Goal: Task Accomplishment & Management: Complete application form

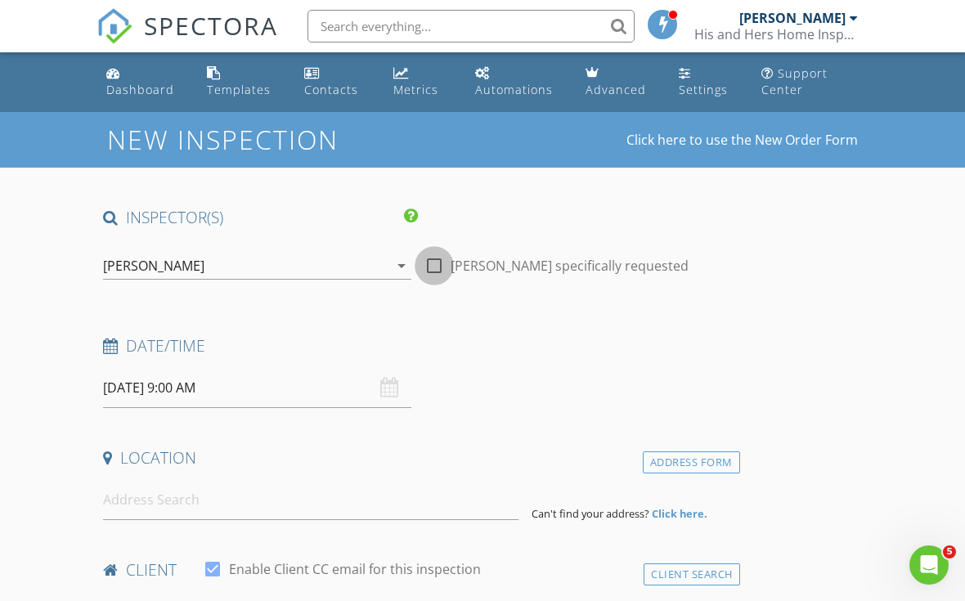
click at [430, 273] on div at bounding box center [434, 266] width 28 height 28
checkbox input "true"
click at [174, 389] on input "08/28/2025 9:00 AM" at bounding box center [257, 388] width 308 height 40
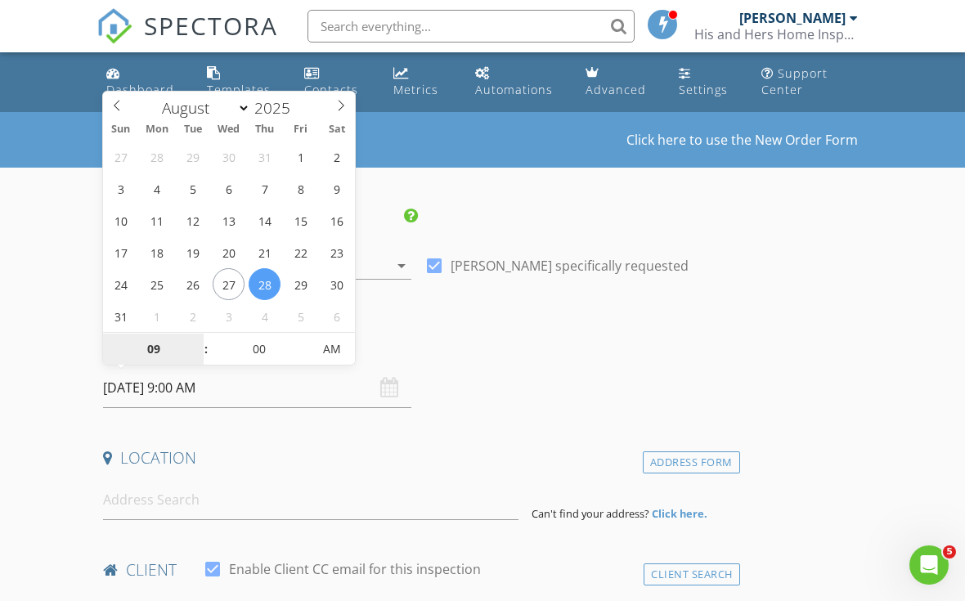
select select "8"
type input "09/02/2025 9:00 AM"
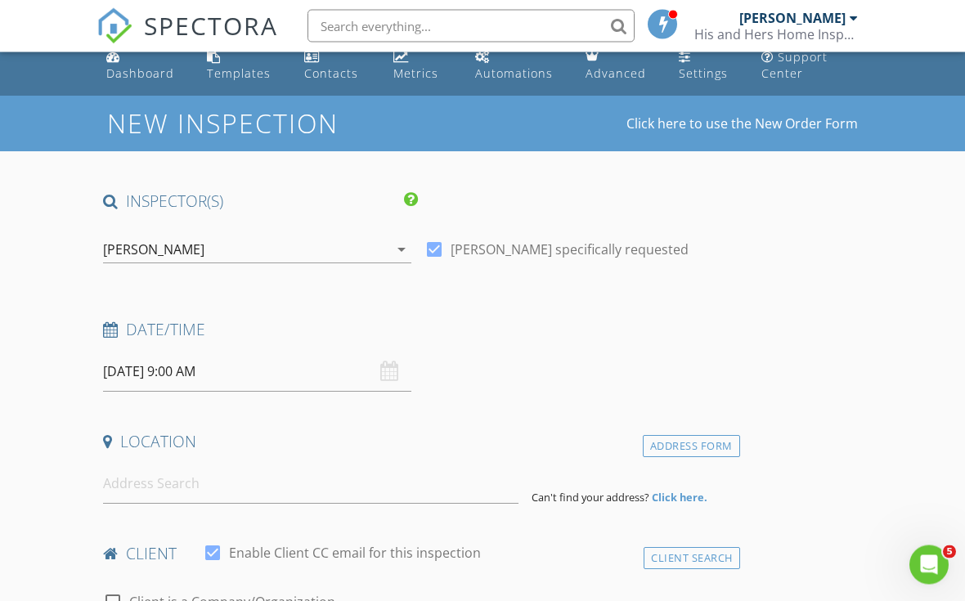
scroll to position [16, 0]
click at [186, 378] on input "09/02/2025 9:00 AM" at bounding box center [257, 373] width 308 height 40
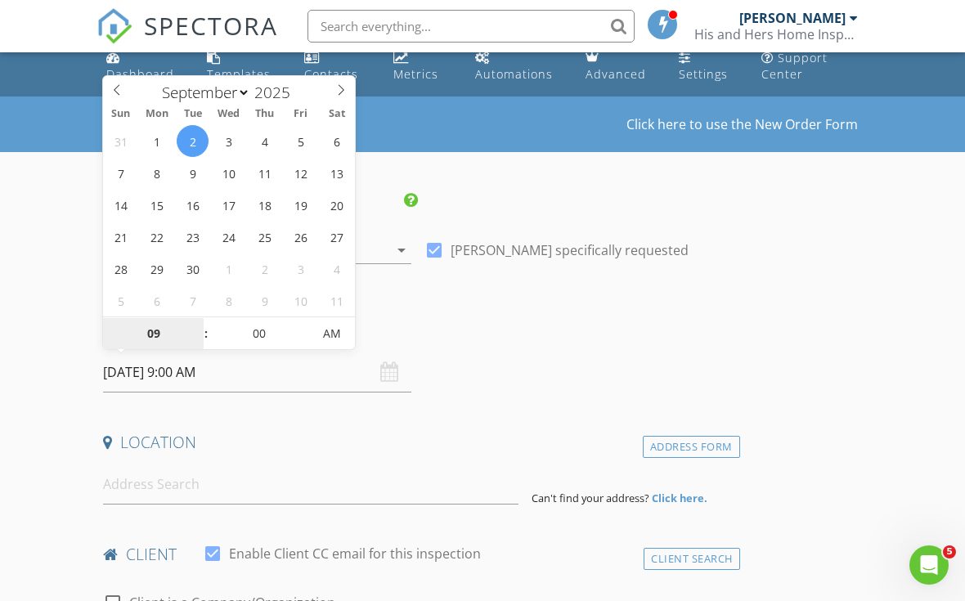
click at [161, 332] on input "09" at bounding box center [153, 334] width 101 height 33
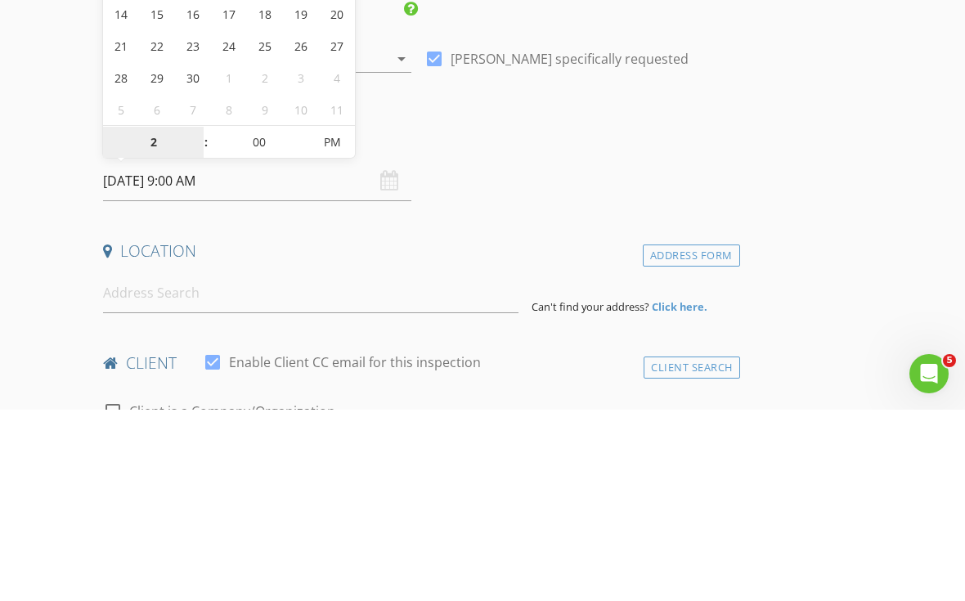
type input "02"
type input "[DATE] 2:00 PM"
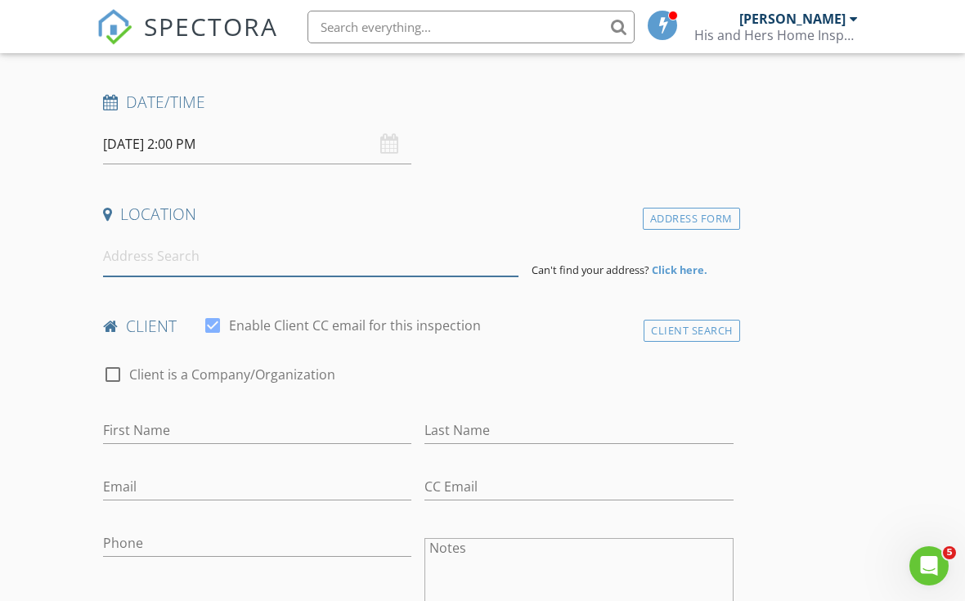
click at [335, 268] on input at bounding box center [311, 256] width 416 height 40
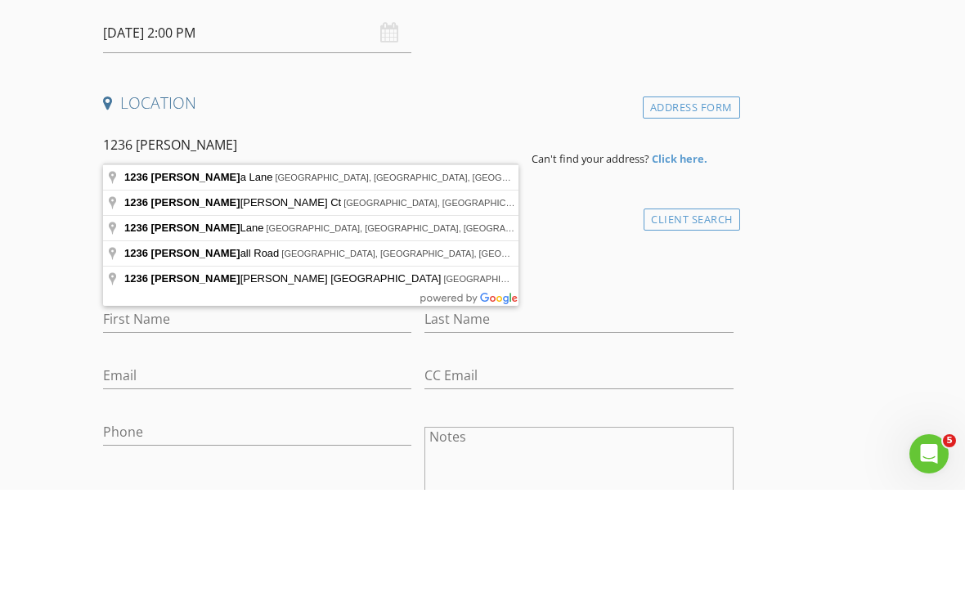
type input "1236 Marsha Lane, Decatur, TX, USA"
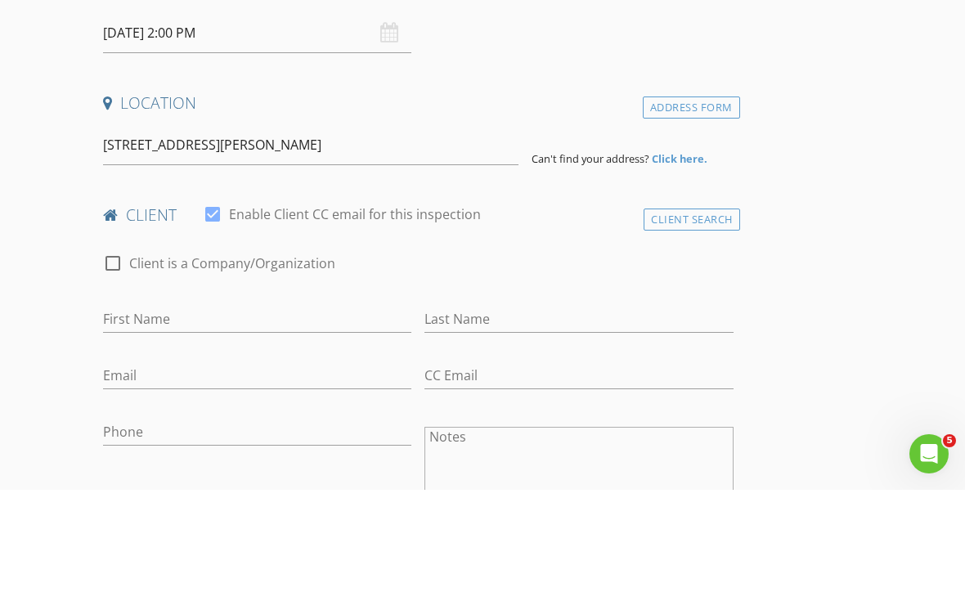
scroll to position [355, 0]
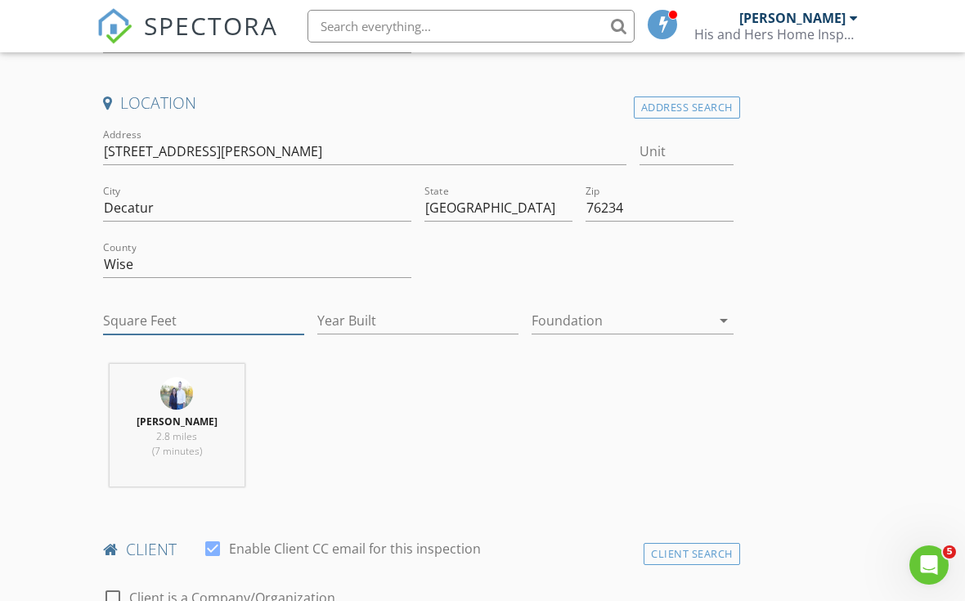
click at [180, 326] on input "Square Feet" at bounding box center [203, 321] width 201 height 27
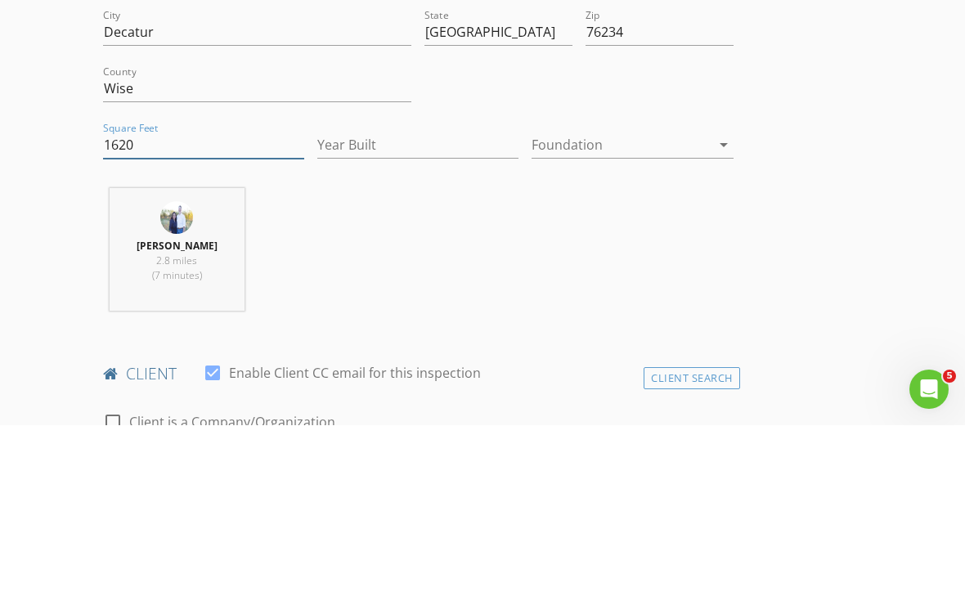
type input "1620"
click at [407, 308] on input "Year Built" at bounding box center [417, 321] width 201 height 27
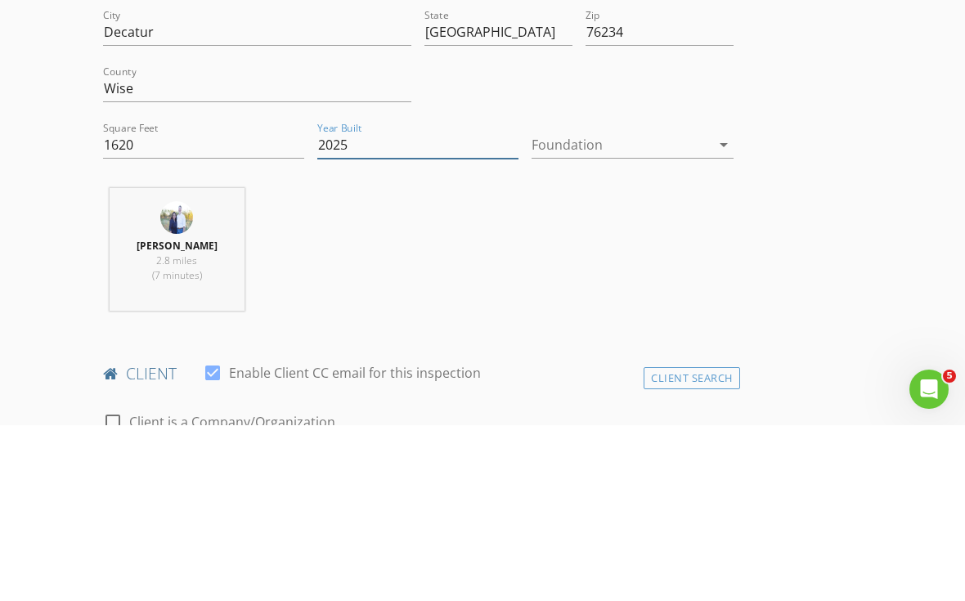
type input "2025"
click at [600, 308] on div at bounding box center [621, 321] width 178 height 26
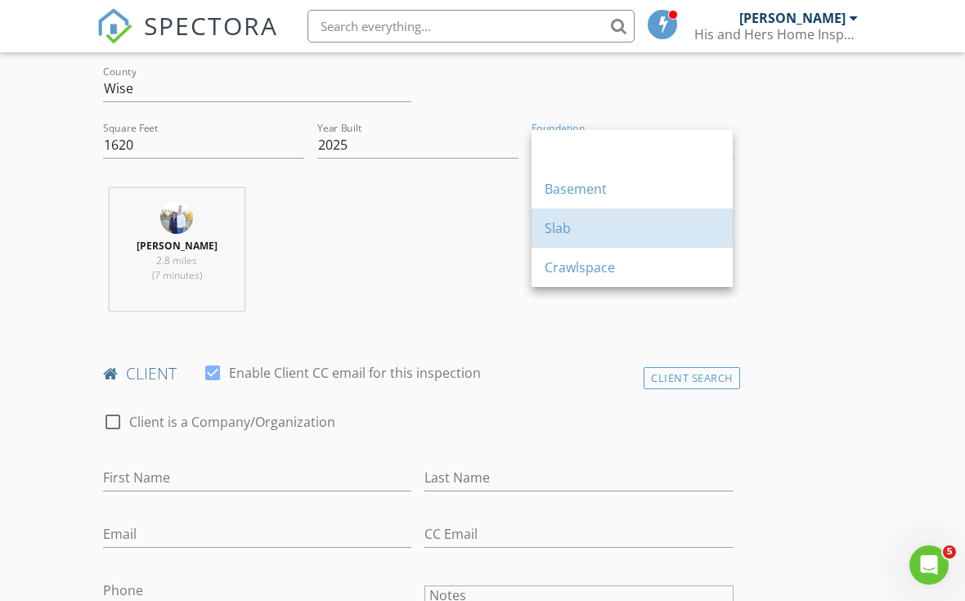
click at [563, 231] on div "Slab" at bounding box center [632, 228] width 175 height 20
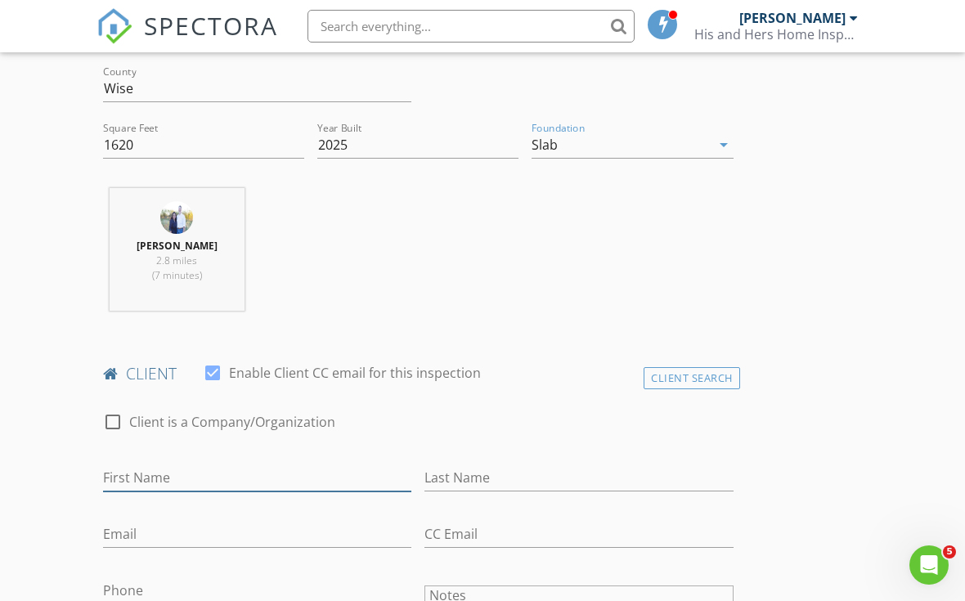
click at [233, 475] on input "First Name" at bounding box center [257, 478] width 308 height 27
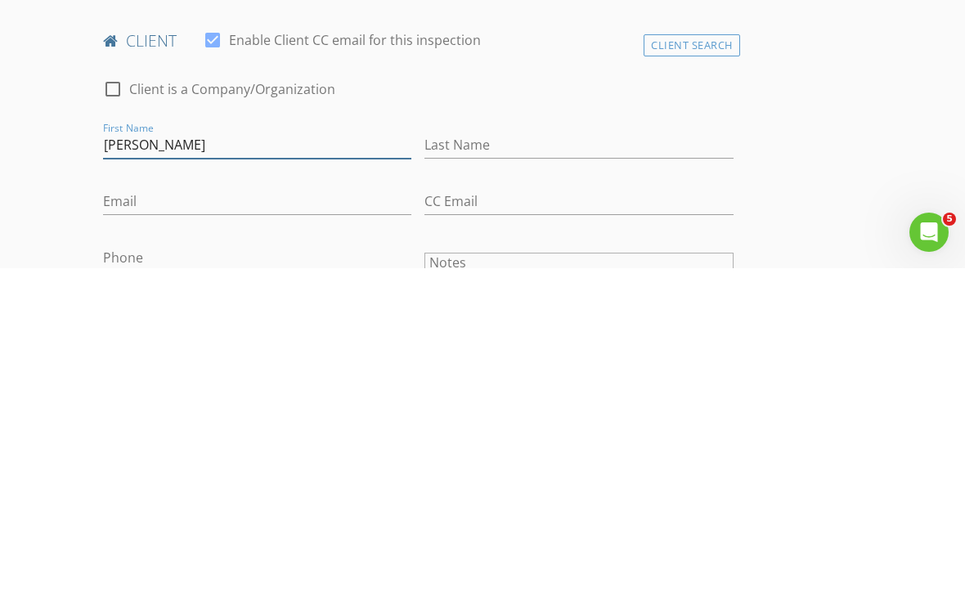
type input "David"
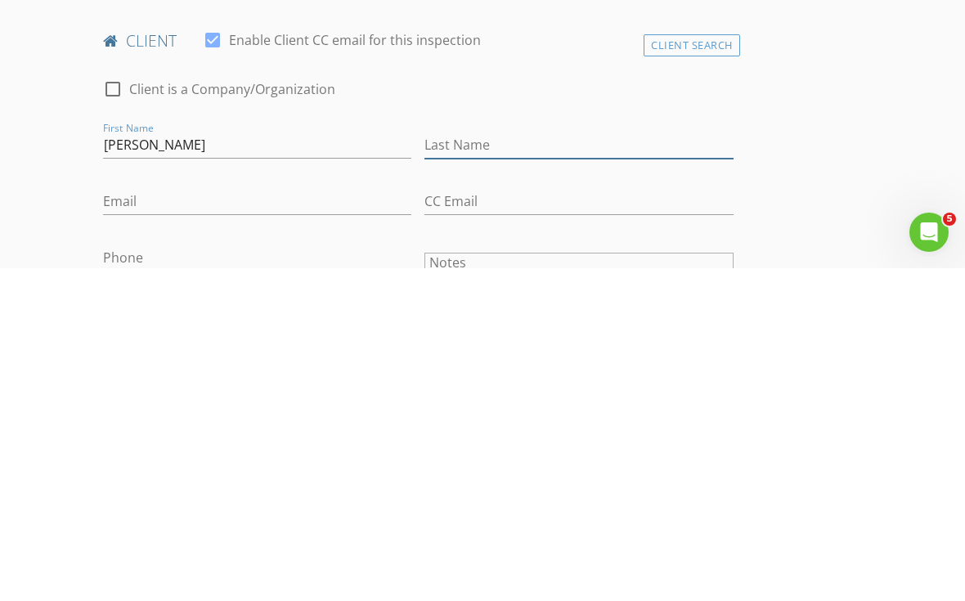
click at [507, 465] on input "Last Name" at bounding box center [579, 478] width 308 height 27
type input "Lomas"
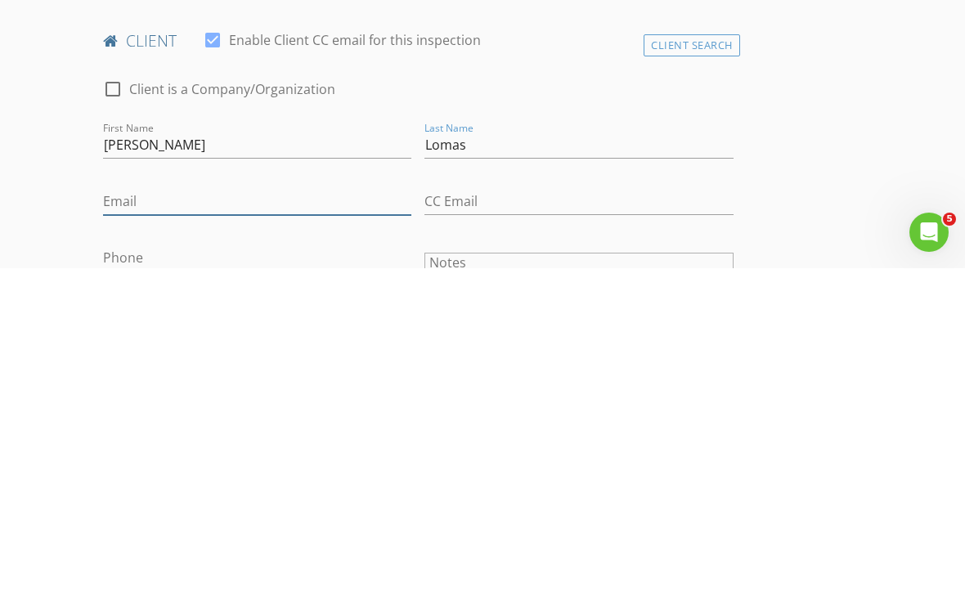
click at [241, 521] on input "Email" at bounding box center [257, 534] width 308 height 27
type input "Davidlomas1963@gmail.com"
click at [279, 577] on input "Phone" at bounding box center [257, 590] width 308 height 27
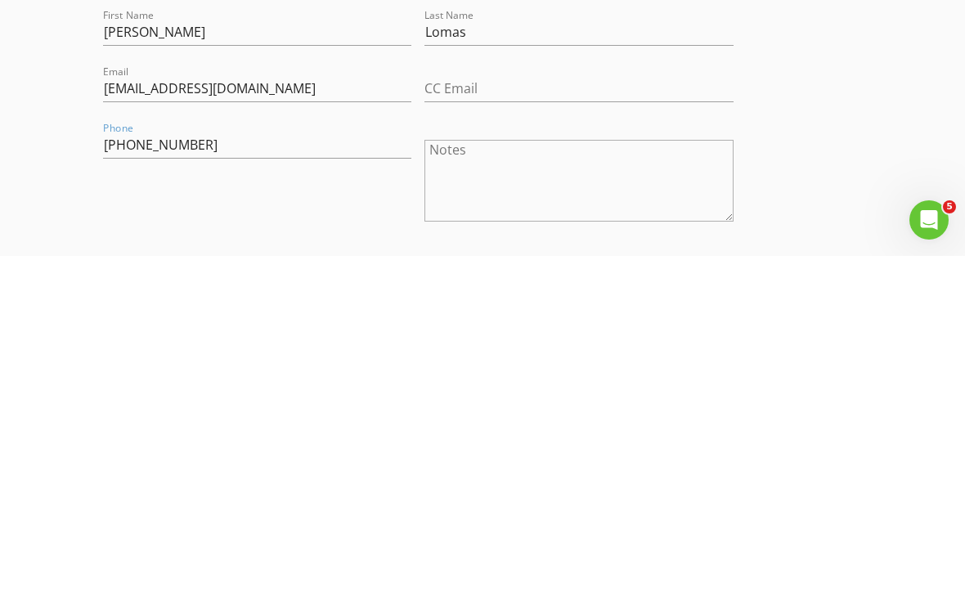
scroll to position [977, 0]
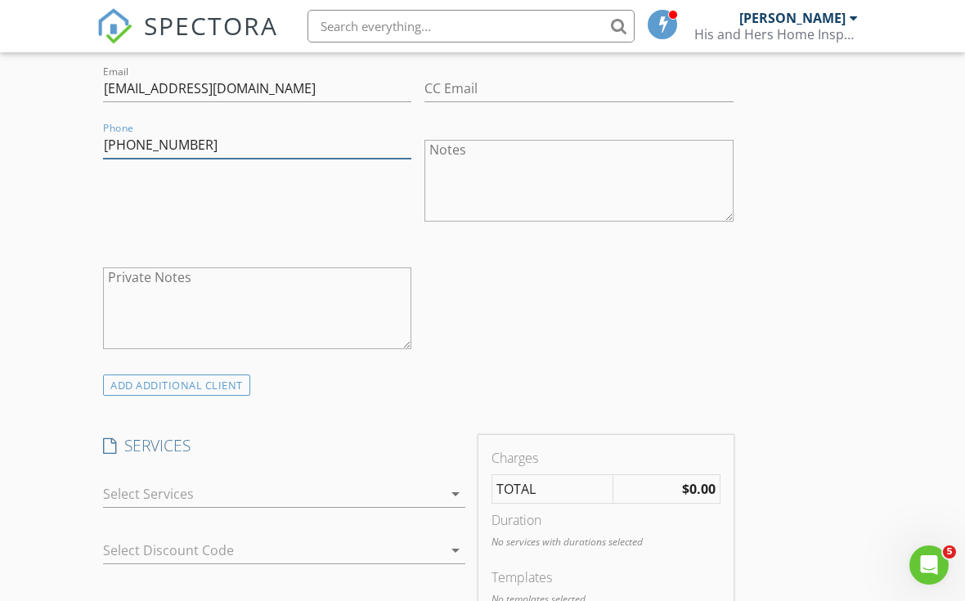
type input "940-399-8413"
click at [443, 484] on div "arrow_drop_down" at bounding box center [454, 494] width 23 height 20
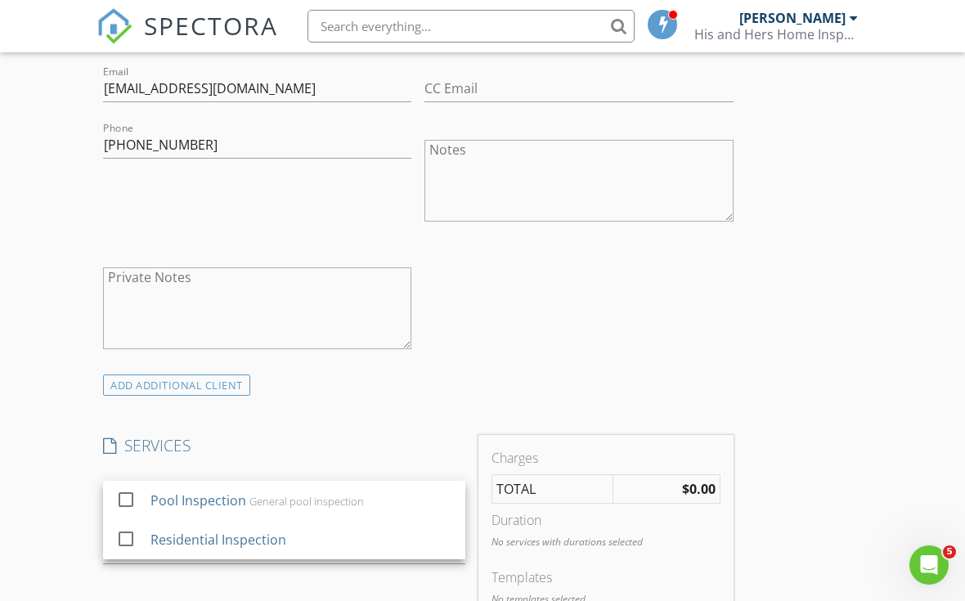
click at [281, 542] on div "Residential Inspection" at bounding box center [219, 540] width 136 height 20
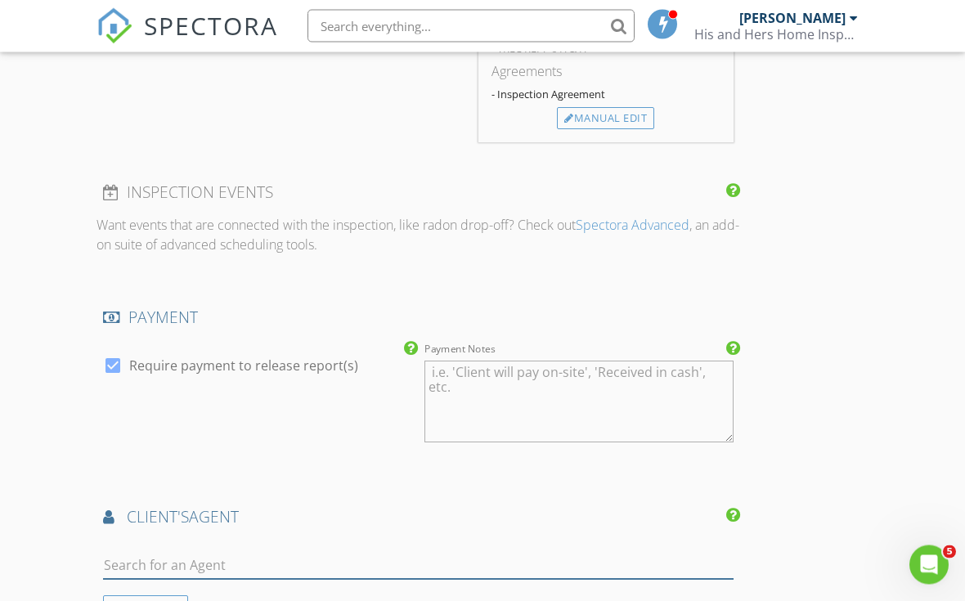
click at [407, 559] on input "text" at bounding box center [418, 566] width 631 height 27
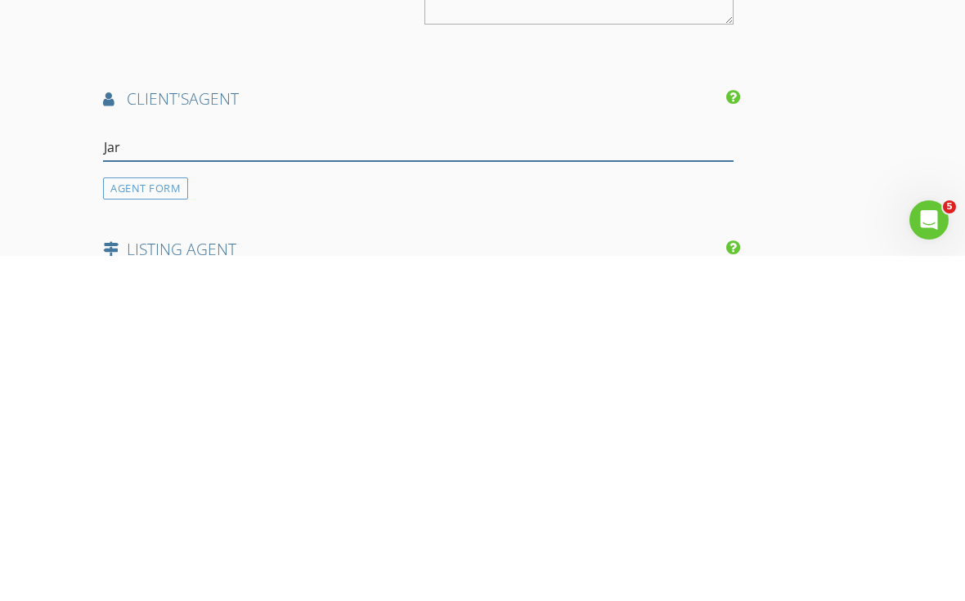
type input "Jare"
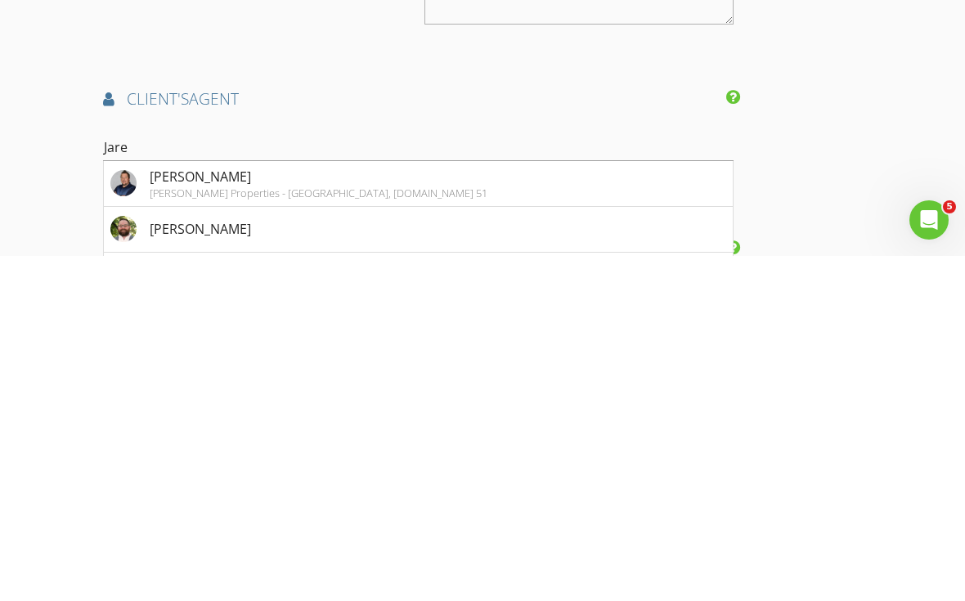
click at [246, 512] on div "Jared Lucier" at bounding box center [319, 522] width 338 height 20
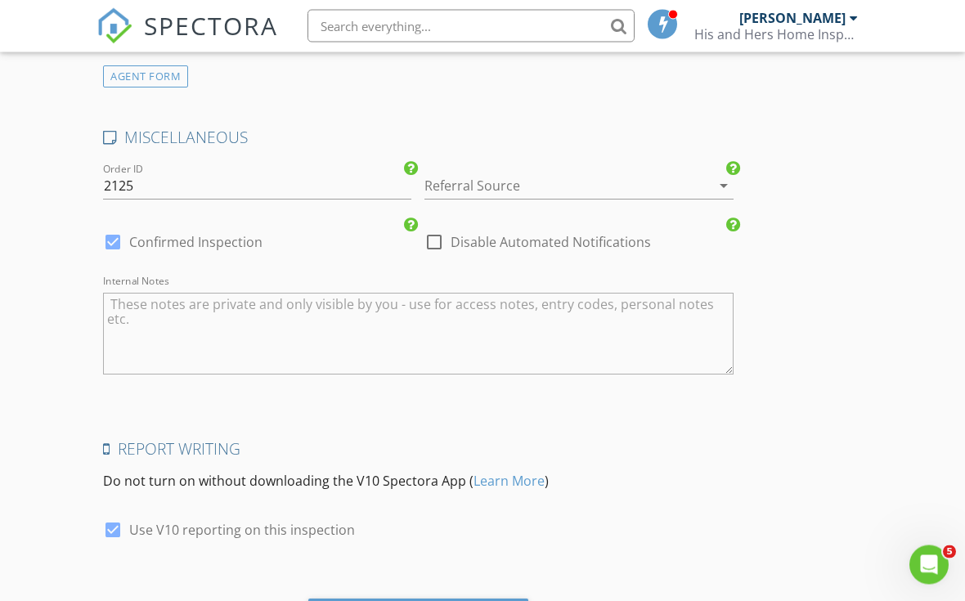
scroll to position [2688, 0]
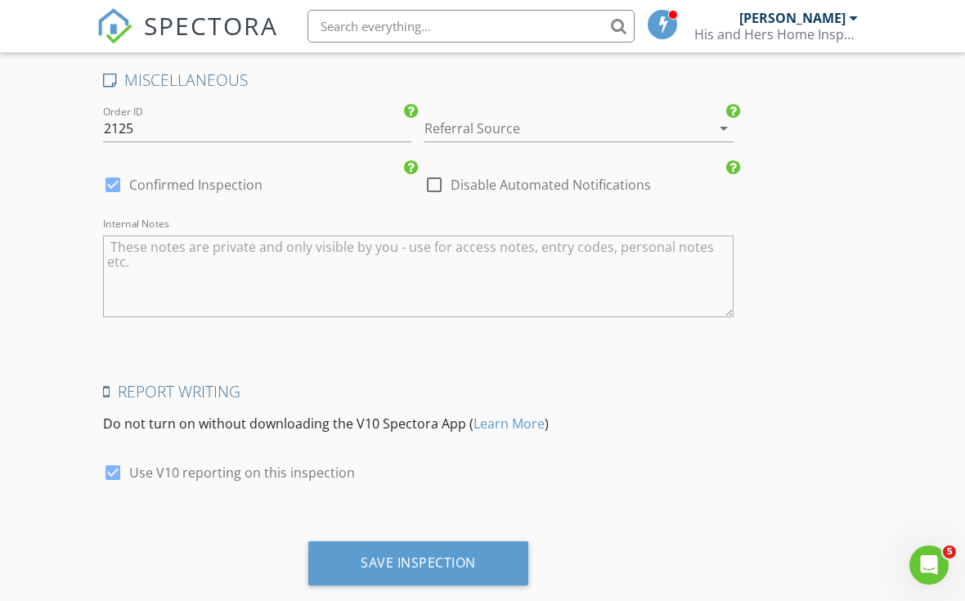
click at [444, 571] on div "Save Inspection" at bounding box center [418, 563] width 220 height 44
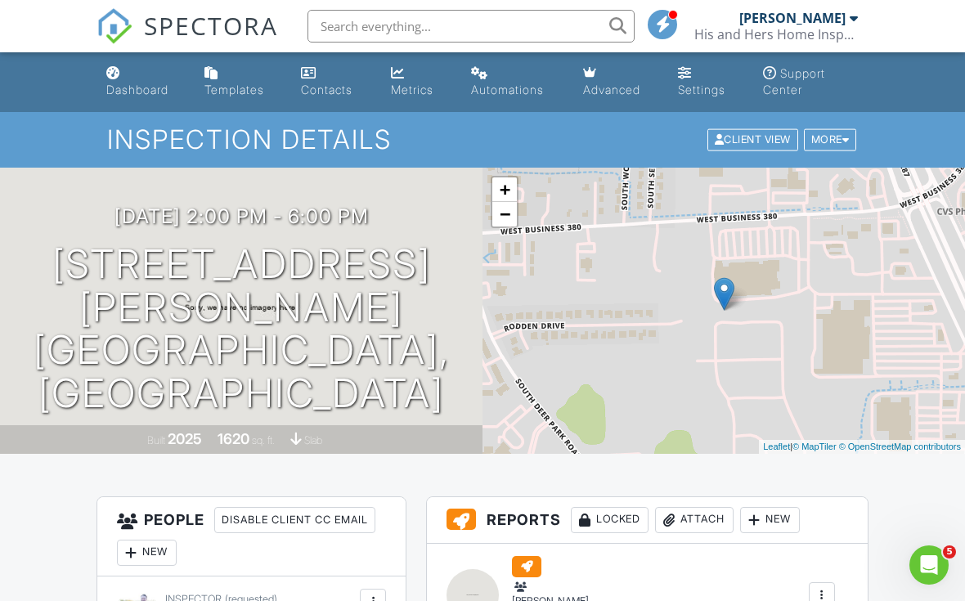
click at [140, 78] on link "Dashboard" at bounding box center [142, 82] width 85 height 47
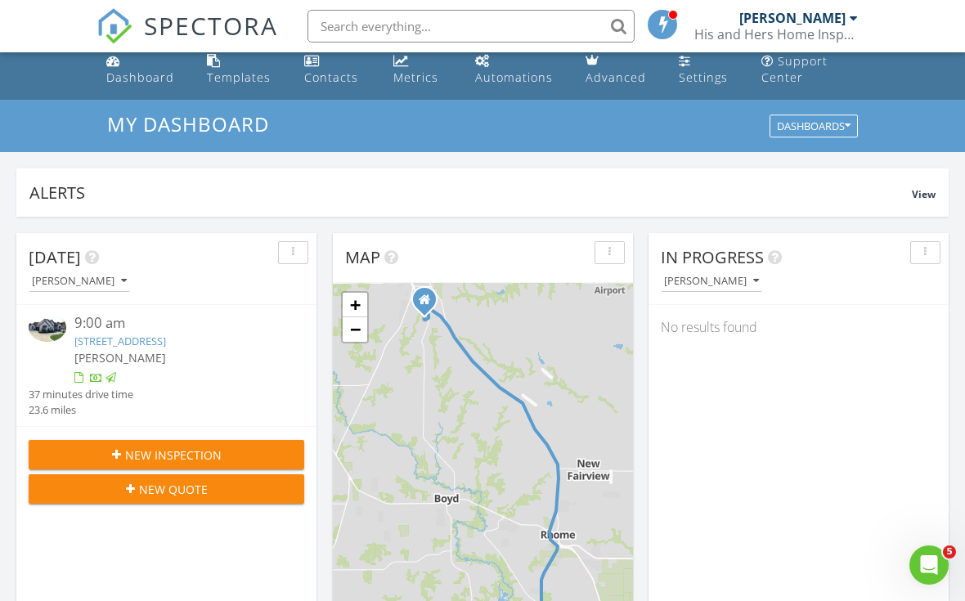
scroll to position [11, 0]
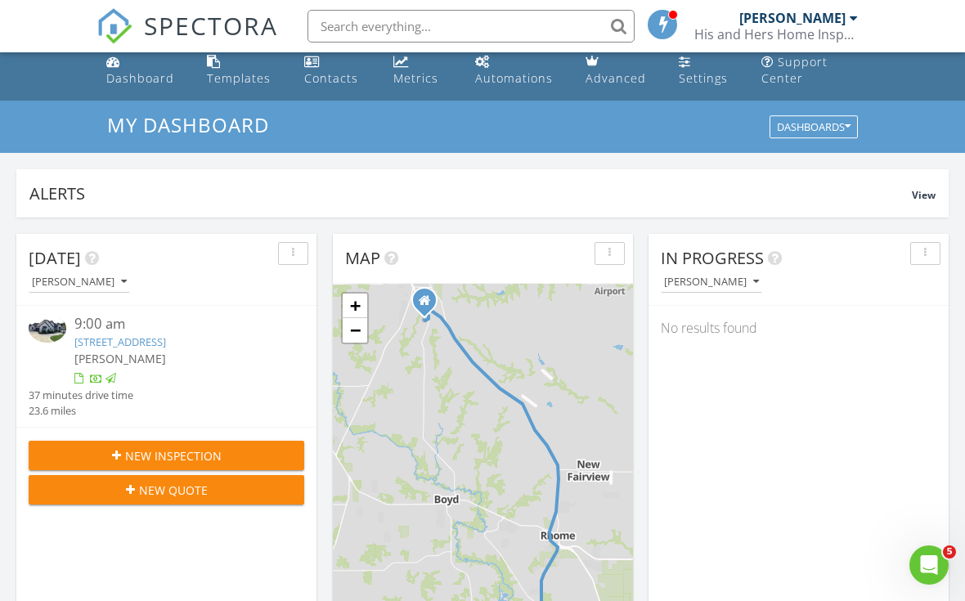
click at [213, 465] on span "New Inspection" at bounding box center [173, 455] width 97 height 17
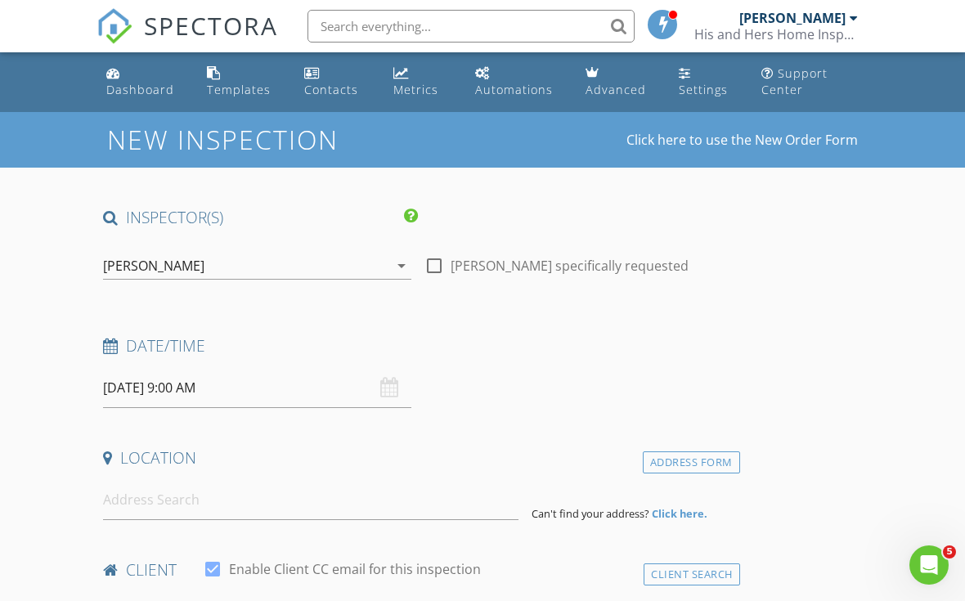
click at [435, 270] on div at bounding box center [434, 266] width 28 height 28
checkbox input "true"
click at [194, 383] on input "08/28/2025 9:00 AM" at bounding box center [257, 388] width 308 height 40
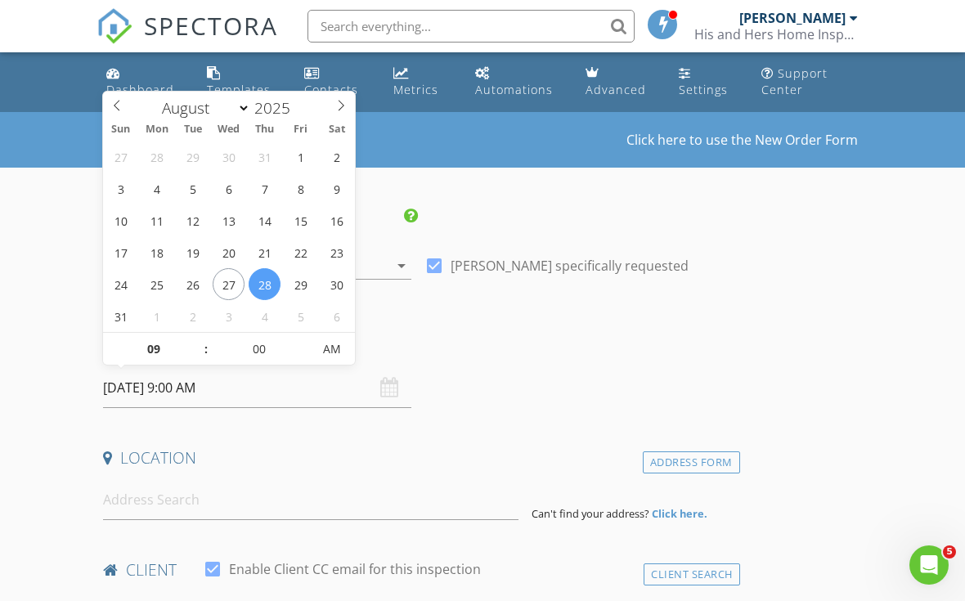
click at [352, 106] on span at bounding box center [341, 103] width 28 height 23
select select "8"
type input "09/08/2025 9:00 AM"
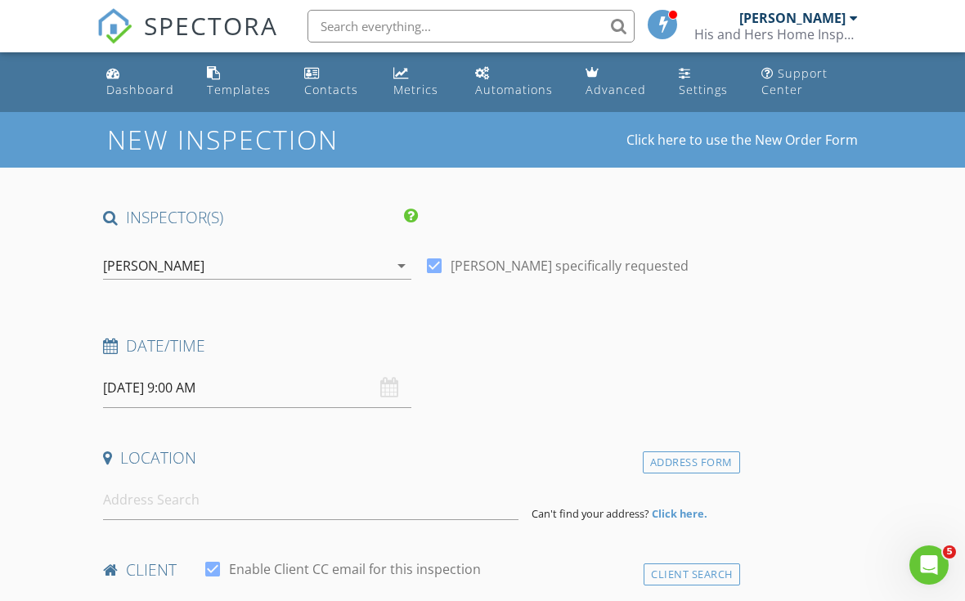
click at [542, 388] on div "Date/Time 09/08/2025 9:00 AM" at bounding box center [419, 371] width 644 height 73
click at [218, 497] on input at bounding box center [311, 500] width 416 height 40
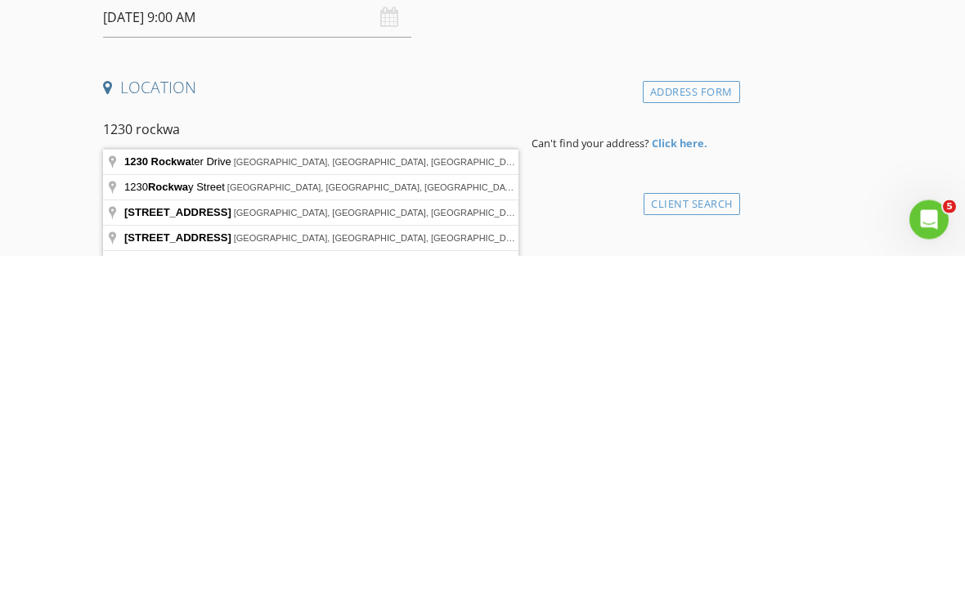
type input "1230 Rockwater Drive, Decatur, TX, USA"
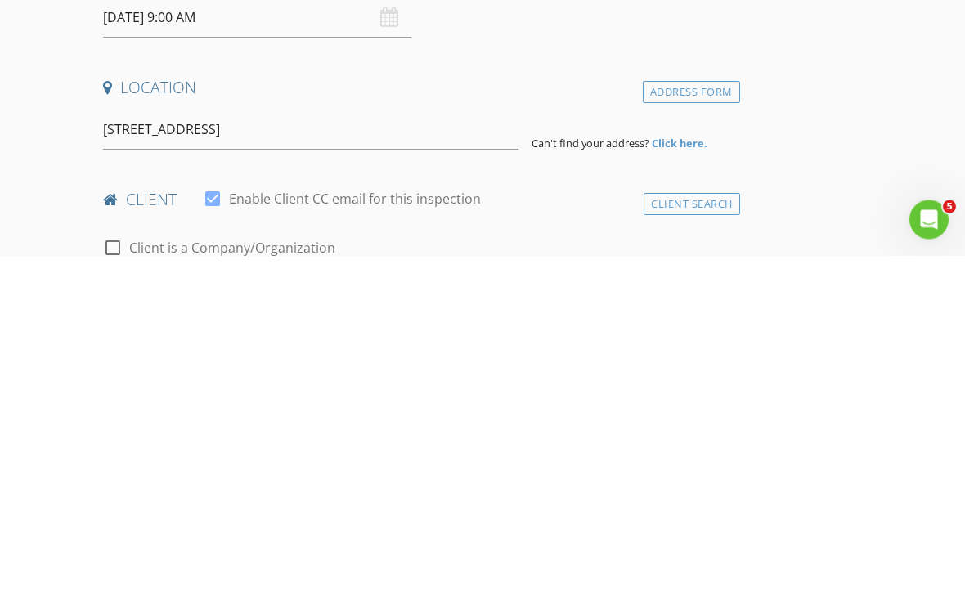
scroll to position [371, 0]
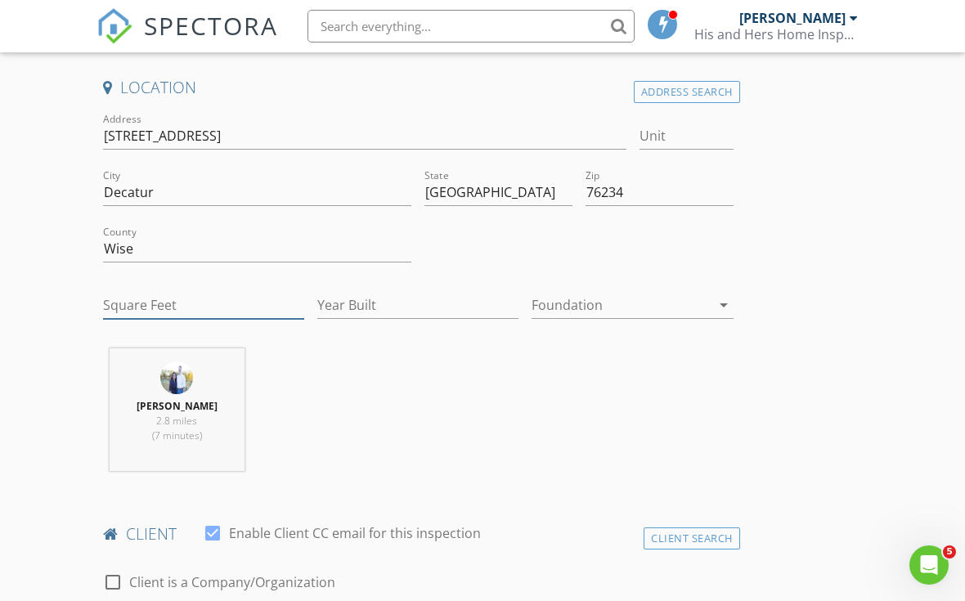
click at [182, 292] on input "Square Feet" at bounding box center [203, 305] width 201 height 27
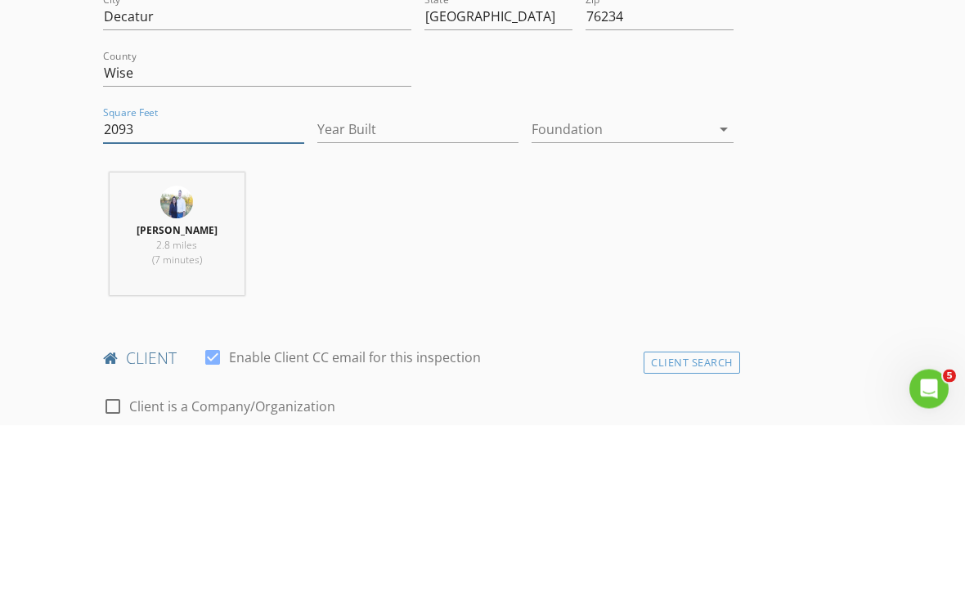
type input "2093"
click at [378, 293] on input "Year Built" at bounding box center [417, 306] width 201 height 27
type input "2025"
click at [591, 293] on div at bounding box center [621, 306] width 178 height 26
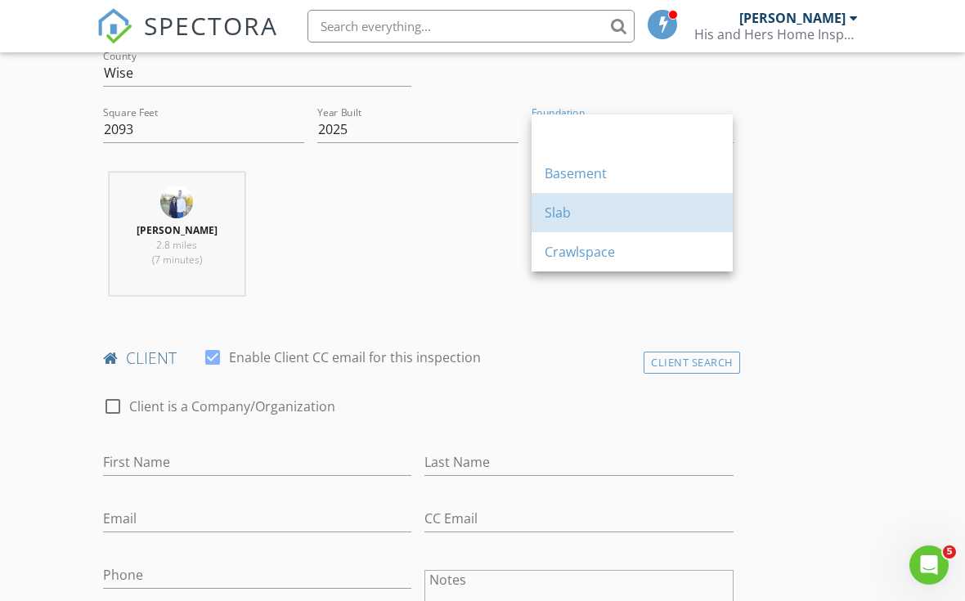
click at [574, 208] on div "Slab" at bounding box center [632, 213] width 175 height 20
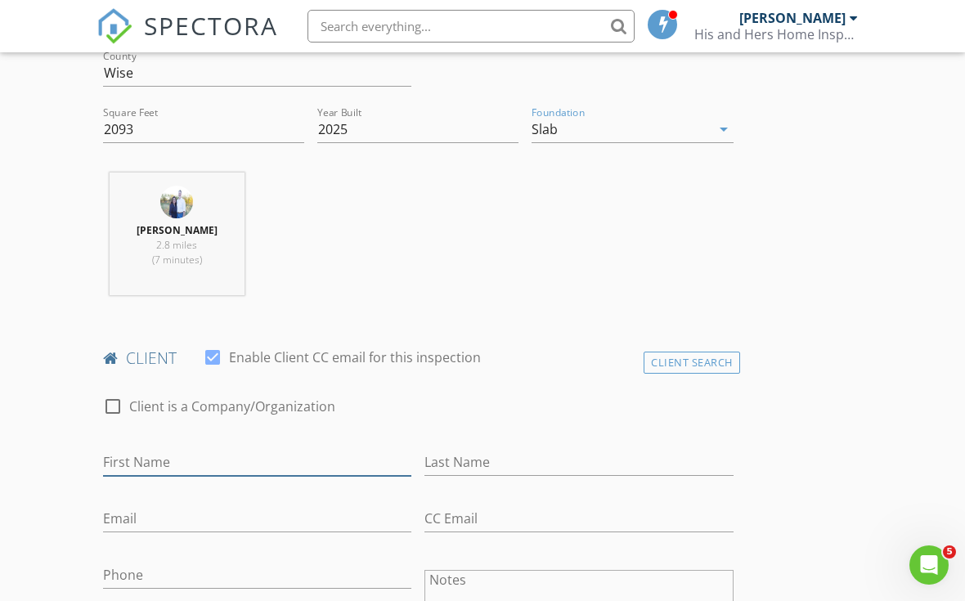
click at [283, 454] on input "First Name" at bounding box center [257, 462] width 308 height 27
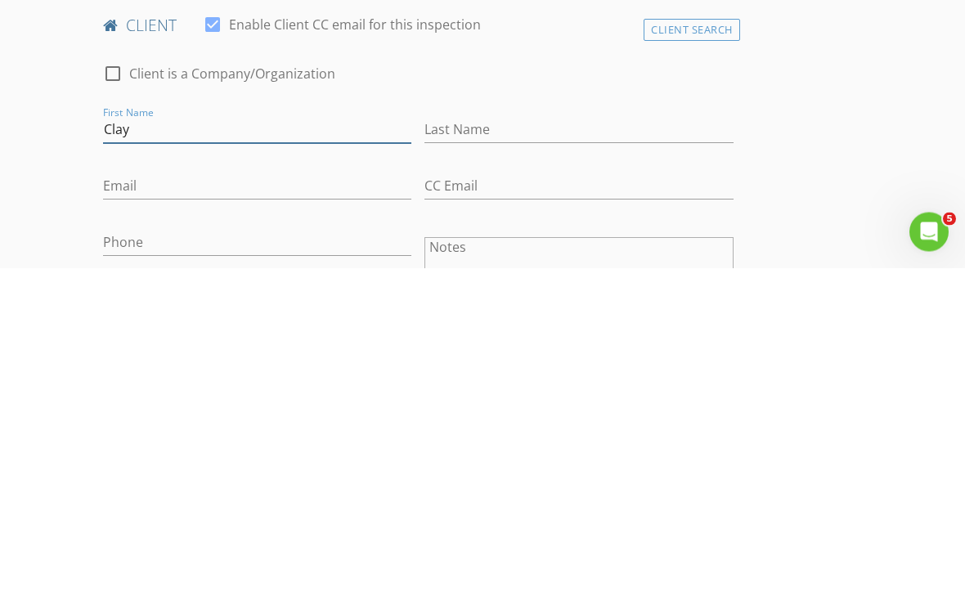
type input "Clay"
click at [484, 450] on input "Last Name" at bounding box center [579, 463] width 308 height 27
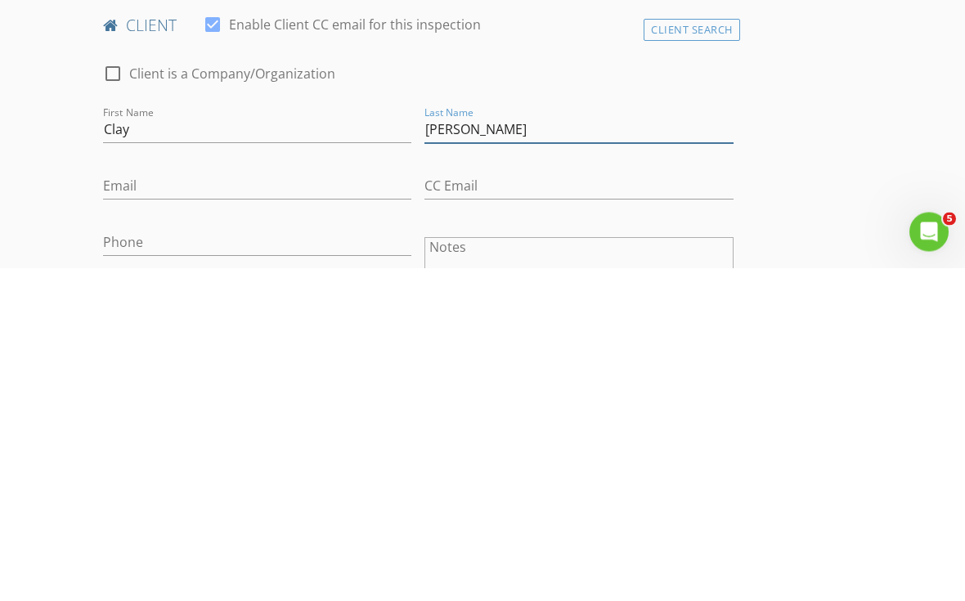
type input "[PERSON_NAME]"
click at [285, 506] on input "Email" at bounding box center [257, 519] width 308 height 27
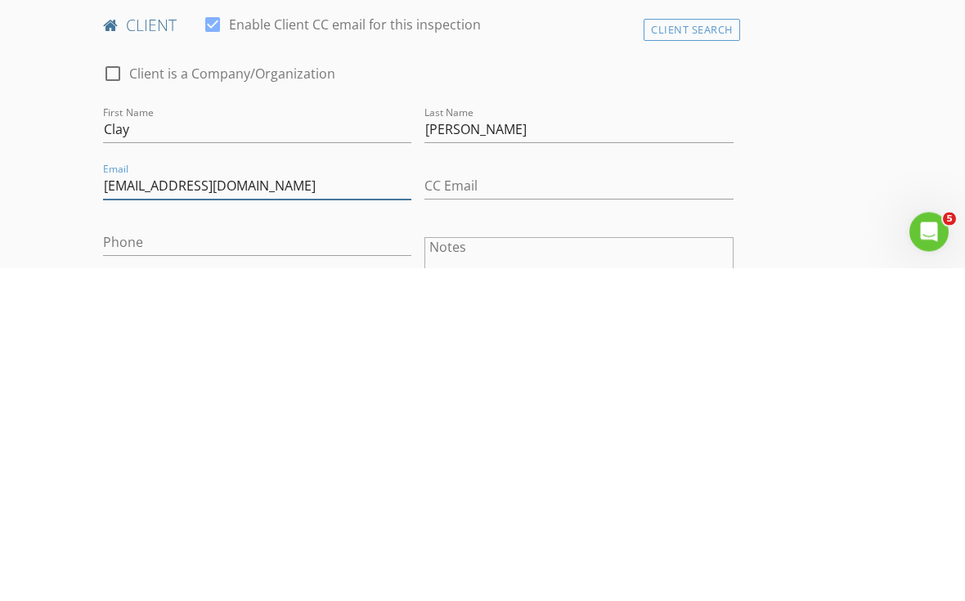
type input "Clay@cactuscontainerstx.com"
click at [281, 563] on input "Phone" at bounding box center [257, 576] width 308 height 27
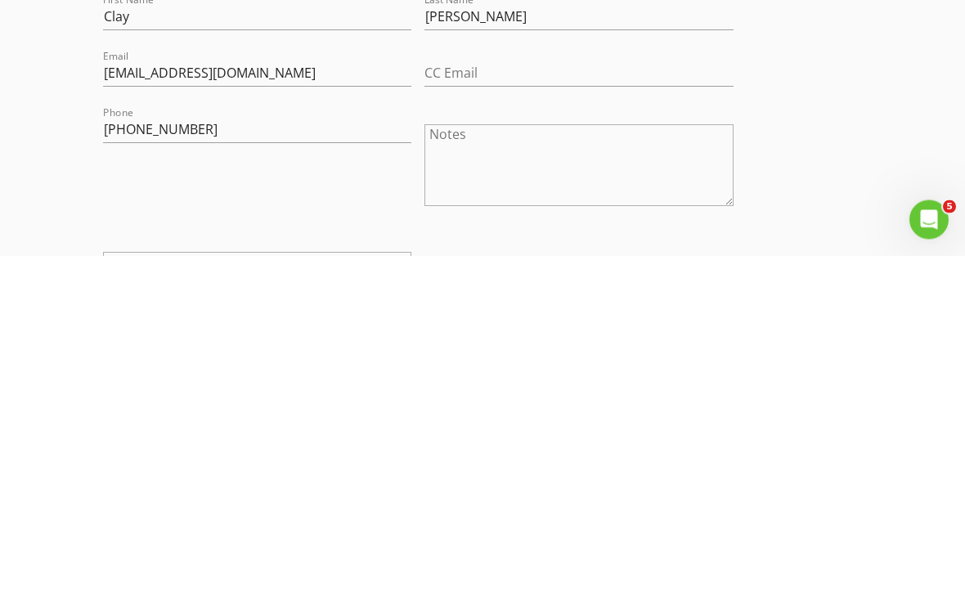
scroll to position [992, 0]
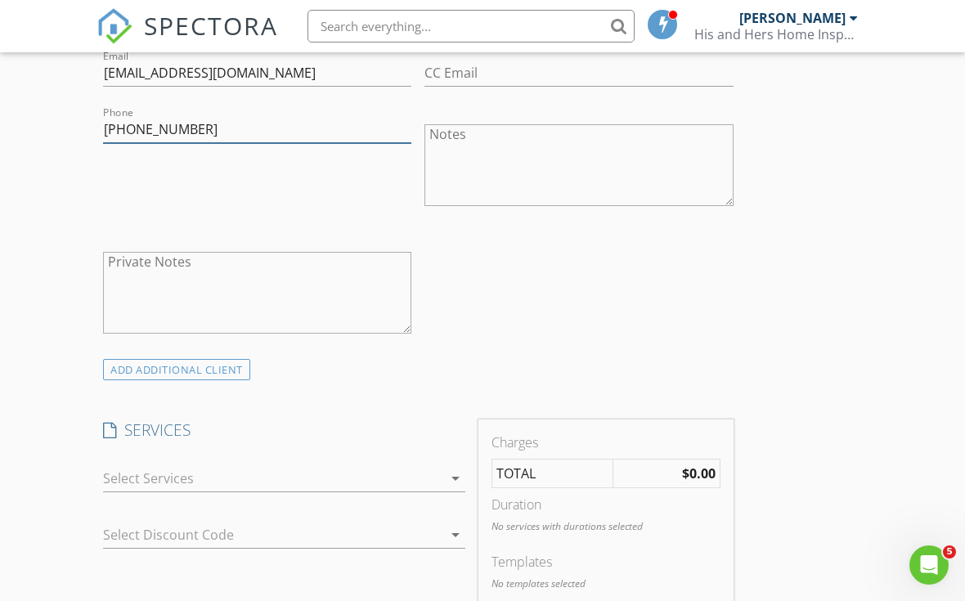
type input "[PHONE_NUMBER]"
click at [443, 470] on div "arrow_drop_down" at bounding box center [454, 479] width 23 height 20
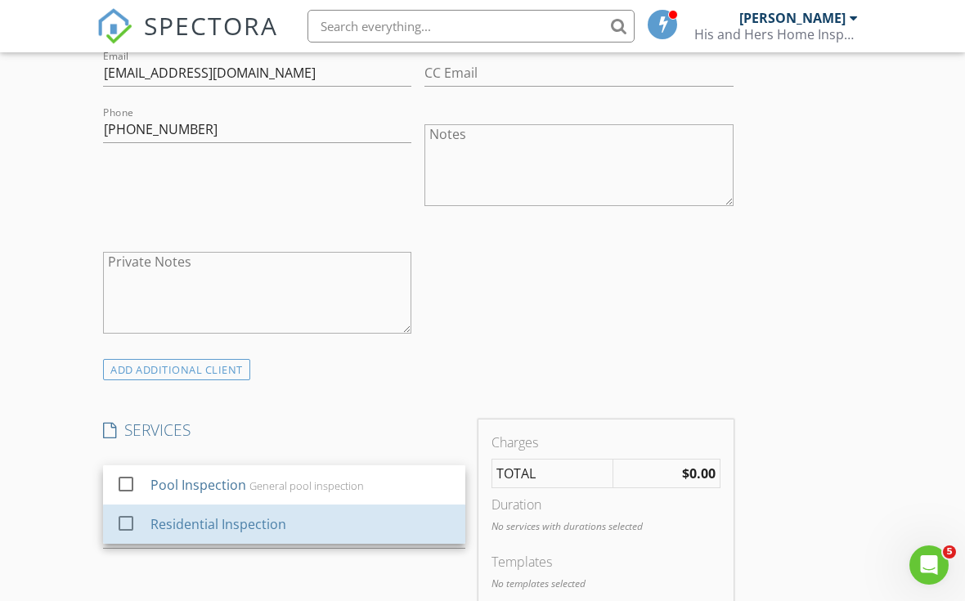
click at [308, 516] on div "Residential Inspection" at bounding box center [302, 524] width 302 height 33
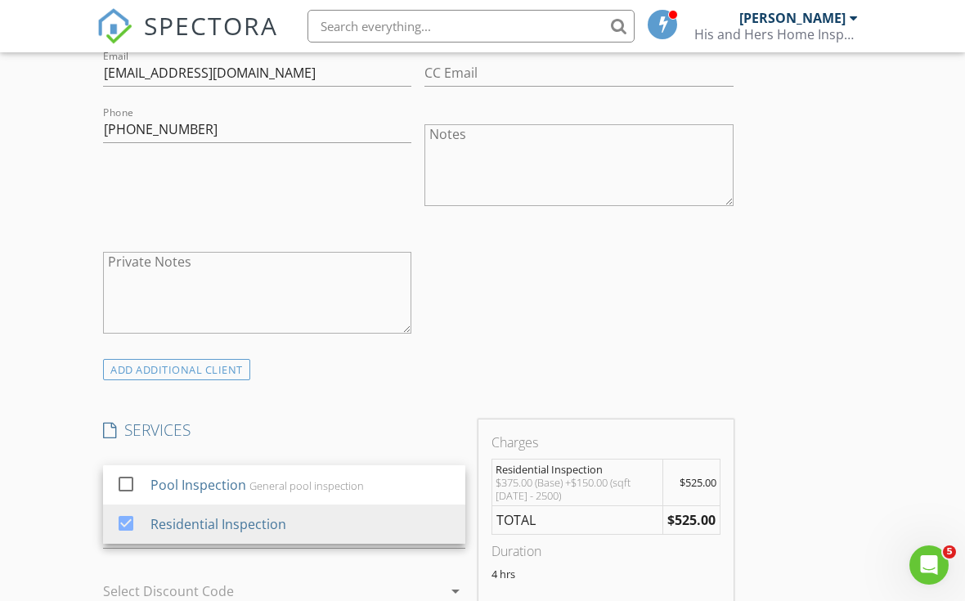
click at [864, 412] on div "INSPECTOR(S) check_box Russell Richardson PRIMARY Russell Richardson arrow_drop…" at bounding box center [483, 568] width 772 height 2707
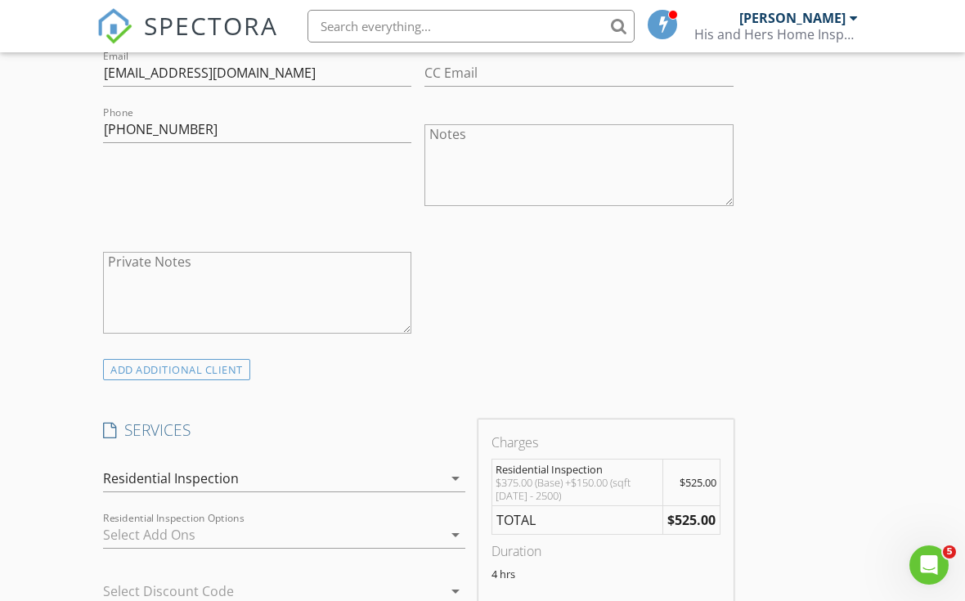
click at [828, 470] on div "INSPECTOR(S) check_box Russell Richardson PRIMARY Russell Richardson arrow_drop…" at bounding box center [483, 568] width 772 height 2707
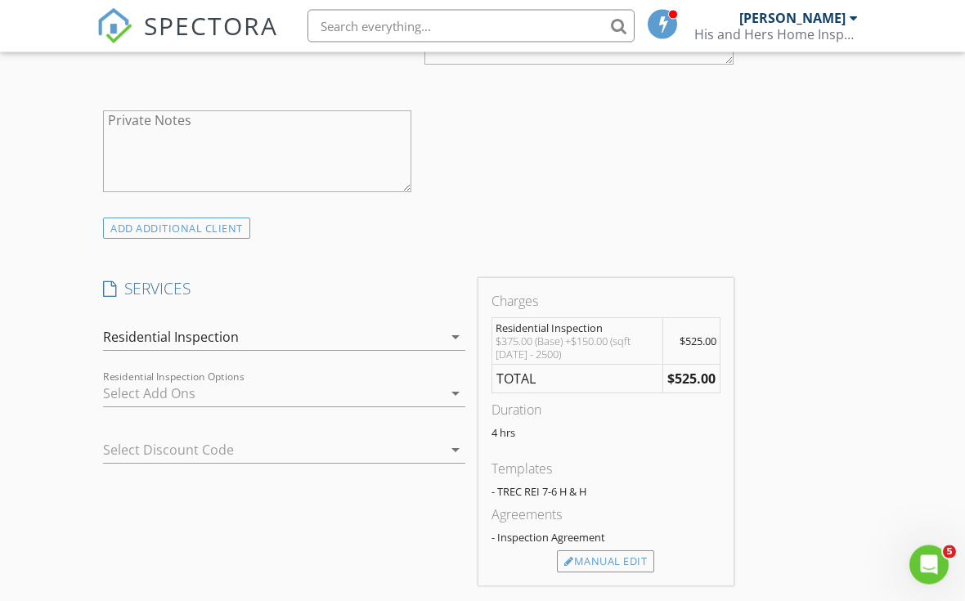
scroll to position [1135, 0]
click at [626, 555] on div "Manual Edit" at bounding box center [605, 560] width 97 height 23
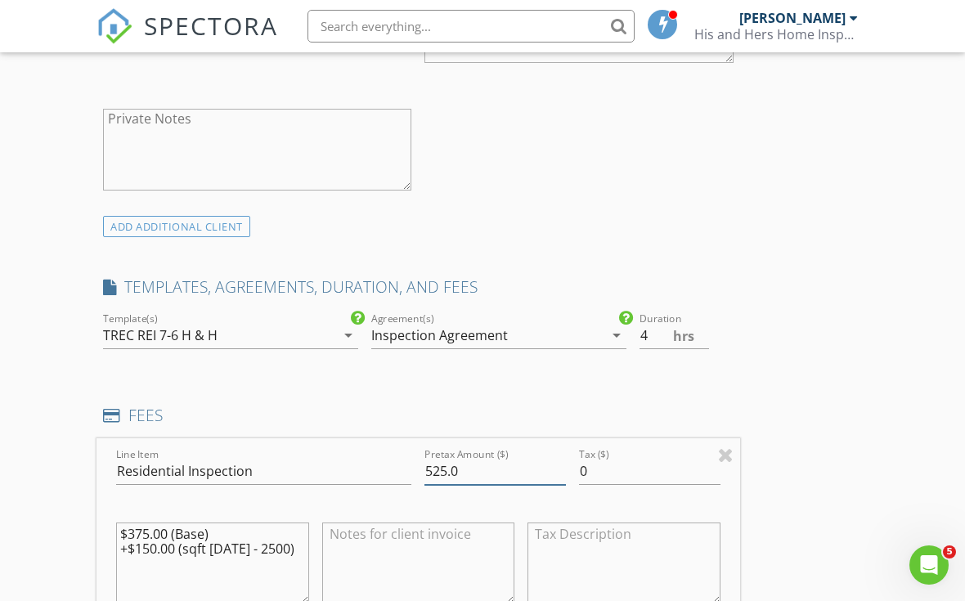
click at [440, 462] on input "525.0" at bounding box center [496, 471] width 142 height 27
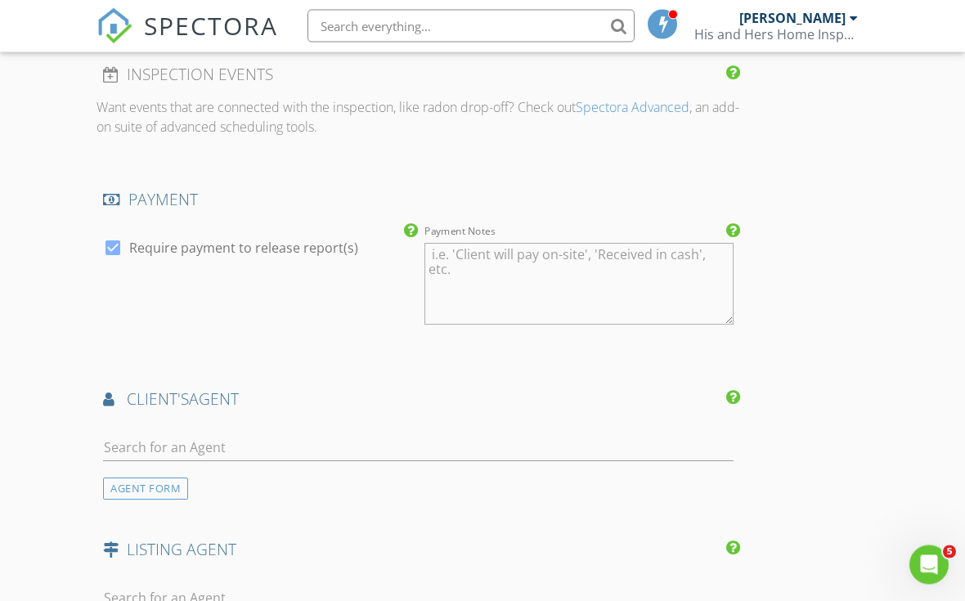
scroll to position [2468, 0]
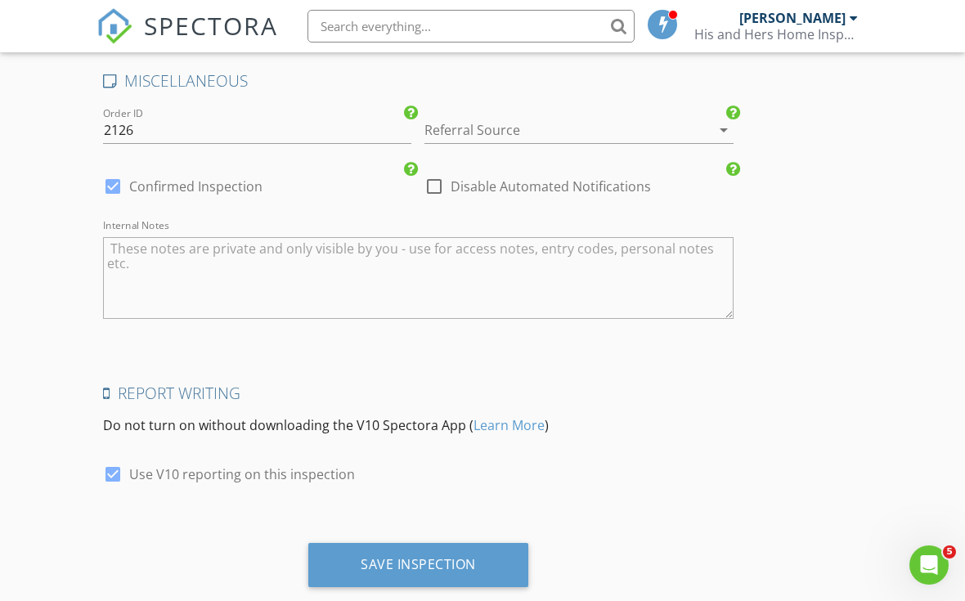
type input "475.0"
click at [469, 570] on div "Save Inspection" at bounding box center [418, 565] width 220 height 44
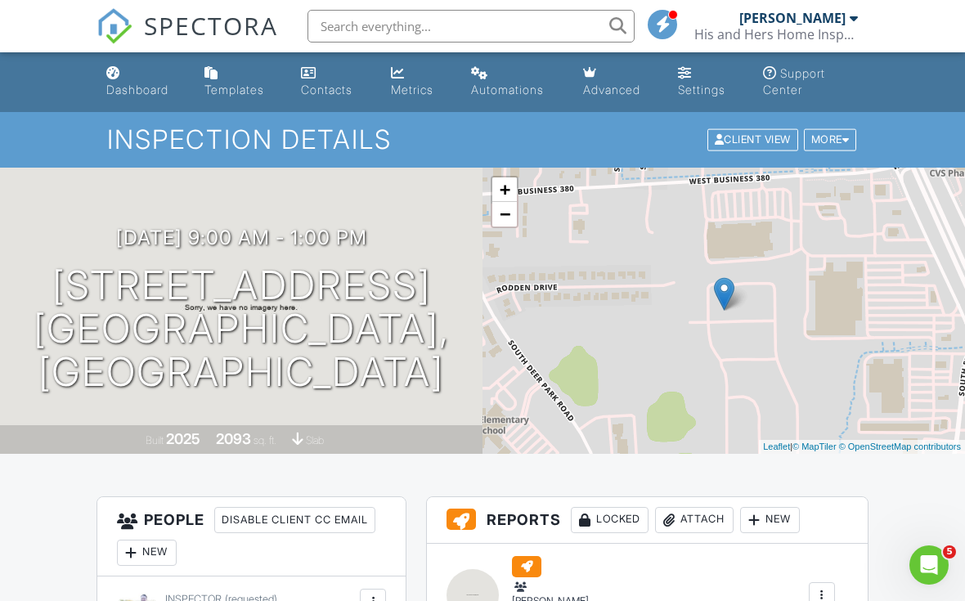
click at [137, 82] on link "Dashboard" at bounding box center [142, 82] width 85 height 47
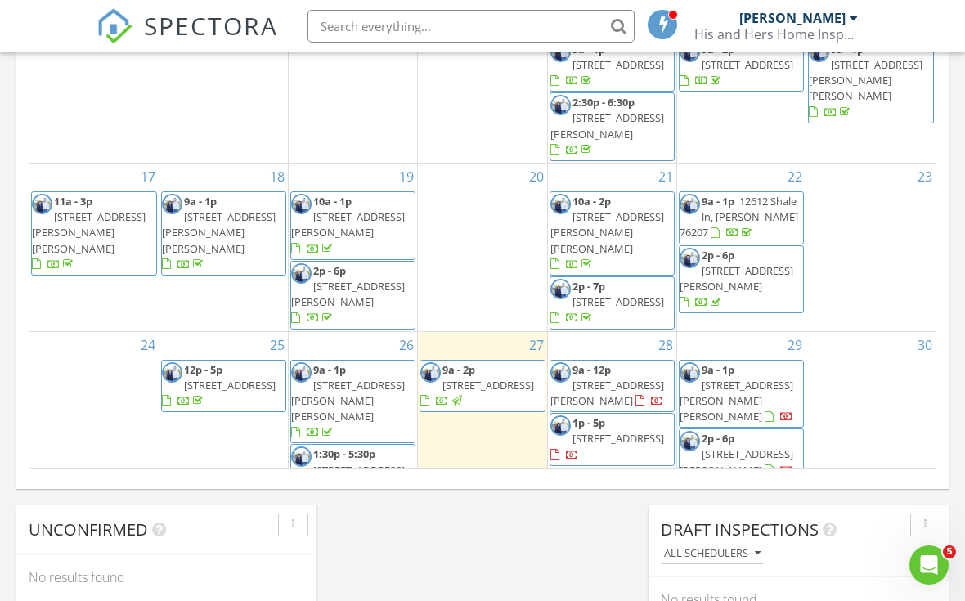
scroll to position [1048, 0]
